Goal: Transaction & Acquisition: Subscribe to service/newsletter

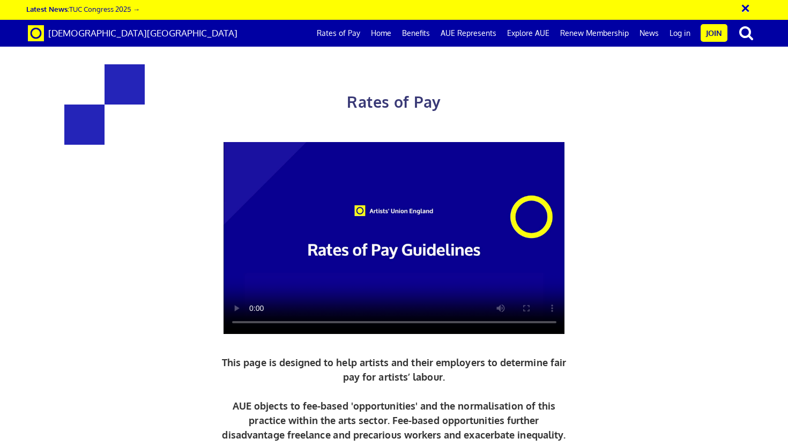
scroll to position [454, 0]
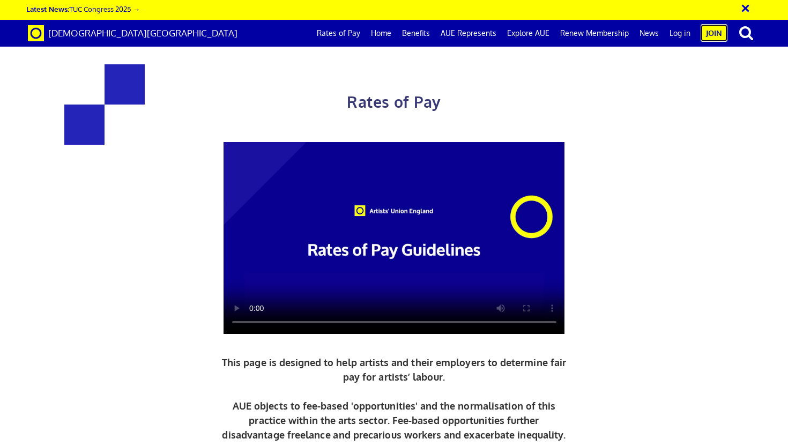
click at [719, 39] on link "Join" at bounding box center [714, 33] width 27 height 18
drag, startPoint x: 316, startPoint y: 260, endPoint x: 196, endPoint y: 243, distance: 120.7
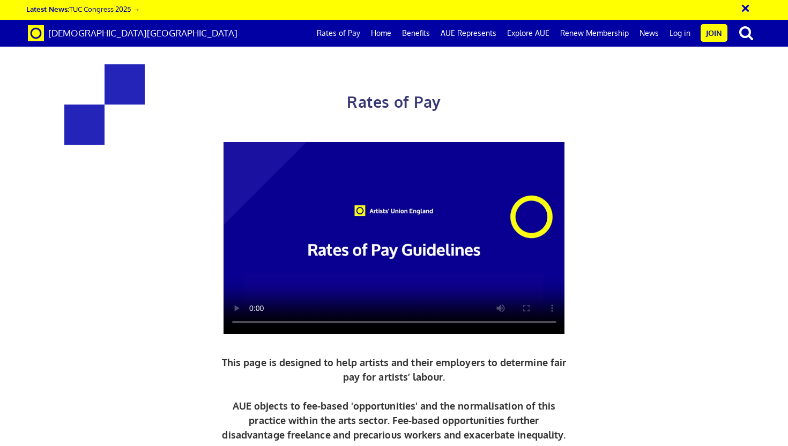
drag, startPoint x: 196, startPoint y: 243, endPoint x: 163, endPoint y: 242, distance: 33.3
copy div "£352.01 a day ½ £193.61 per ½ day £44.00 an hour 5+ years experience"
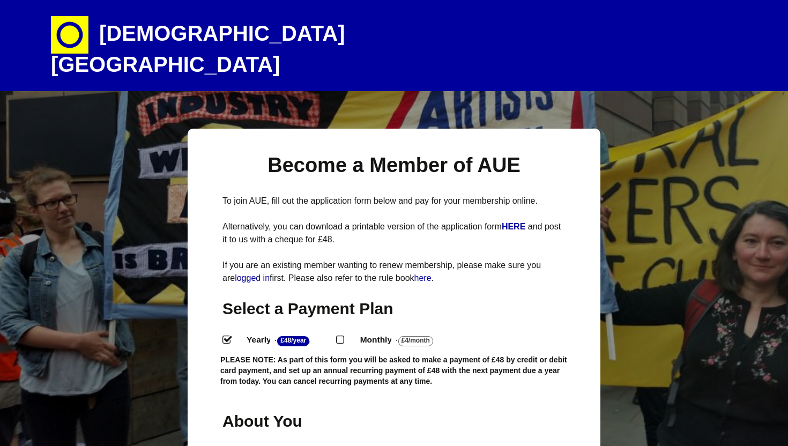
select select
